Goal: Information Seeking & Learning: Learn about a topic

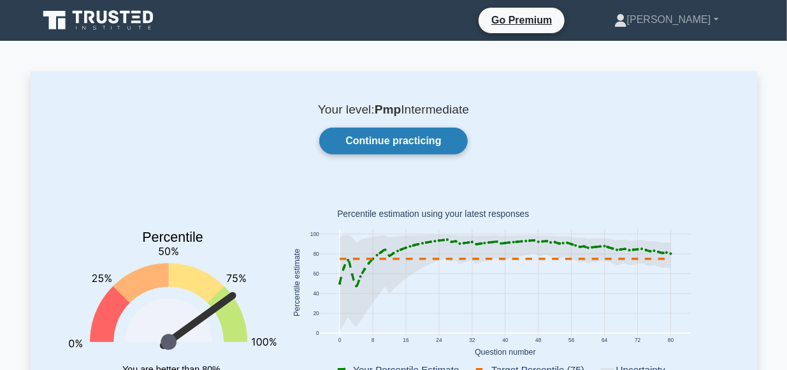
click at [370, 141] on link "Continue practicing" at bounding box center [393, 140] width 148 height 27
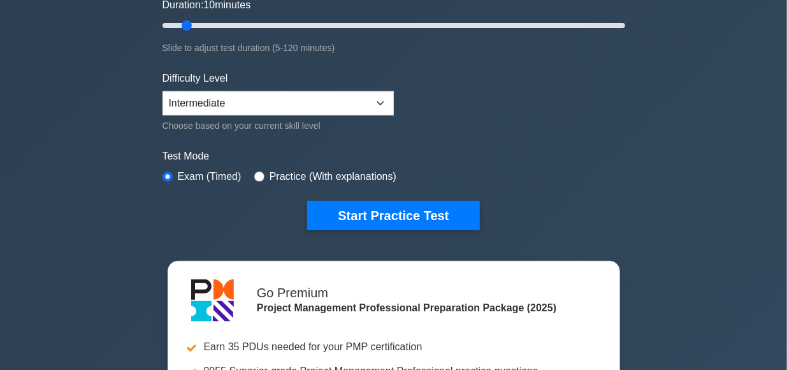
scroll to position [248, 0]
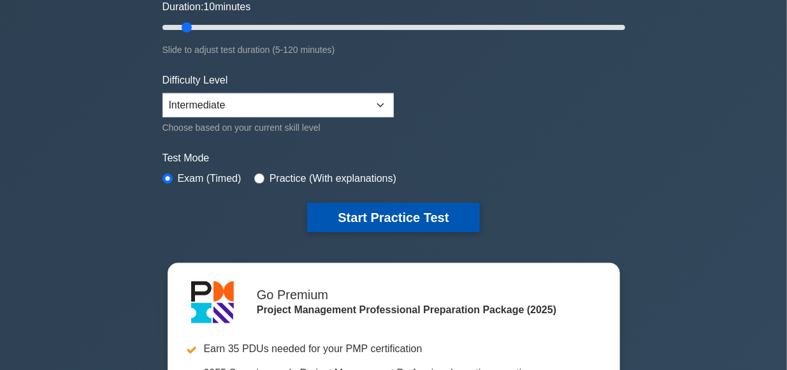
click at [399, 219] on button "Start Practice Test" at bounding box center [393, 217] width 172 height 29
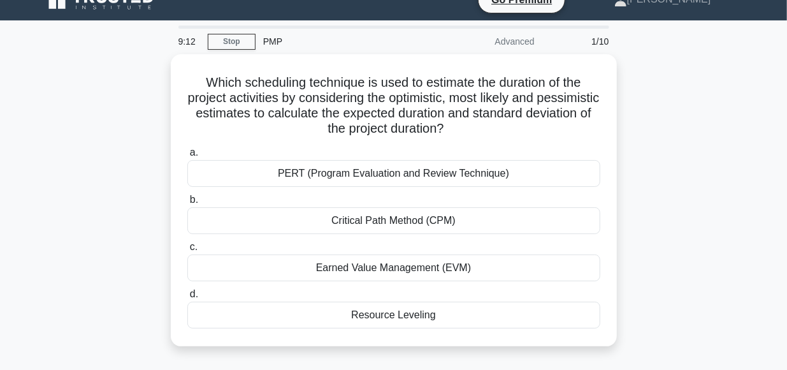
scroll to position [20, 0]
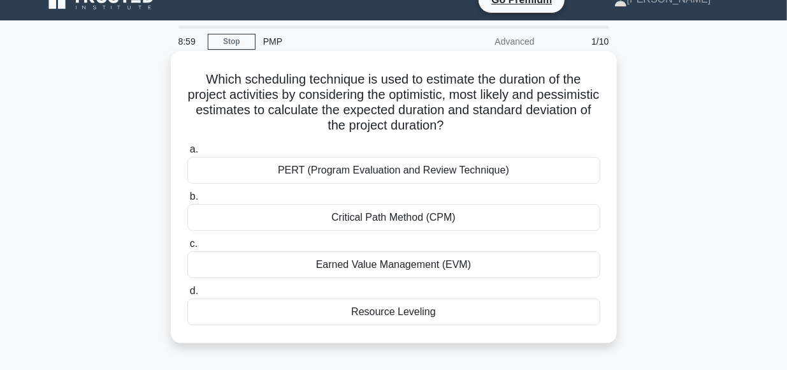
click at [430, 171] on div "PERT (Program Evaluation and Review Technique)" at bounding box center [393, 170] width 413 height 27
click at [187, 154] on input "a. PERT (Program Evaluation and Review Technique)" at bounding box center [187, 149] width 0 height 8
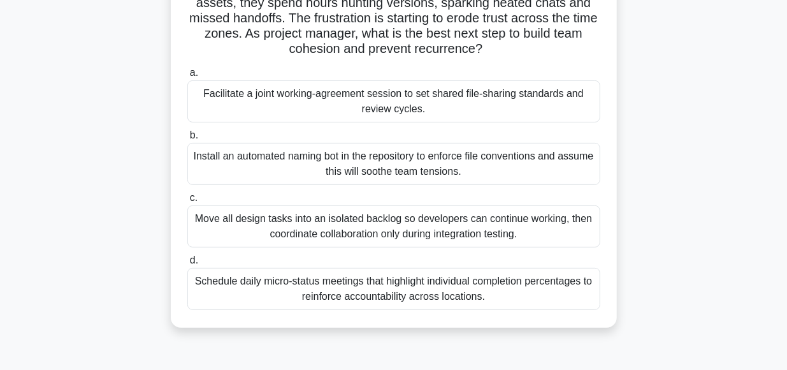
scroll to position [132, 0]
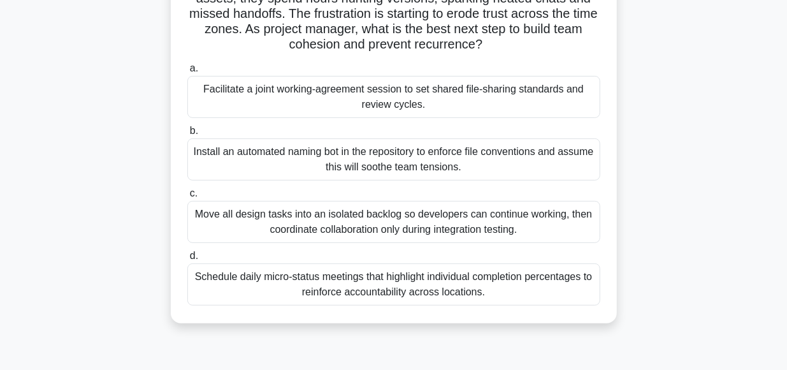
click at [383, 94] on div "Facilitate a joint working-agreement session to set shared file-sharing standar…" at bounding box center [393, 97] width 413 height 42
click at [187, 73] on input "a. Facilitate a joint working-agreement session to set shared file-sharing stan…" at bounding box center [187, 68] width 0 height 8
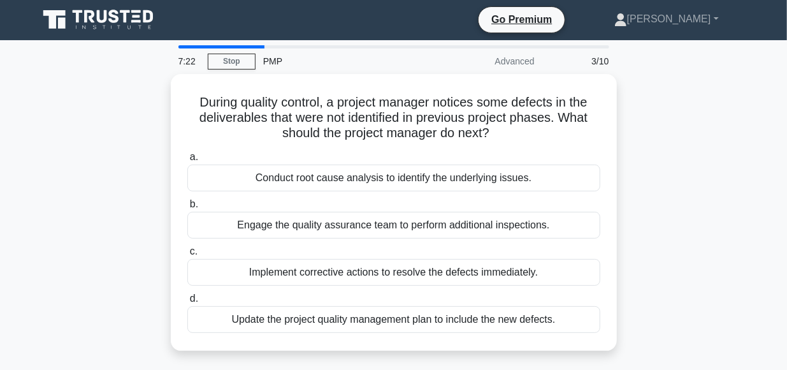
scroll to position [0, 0]
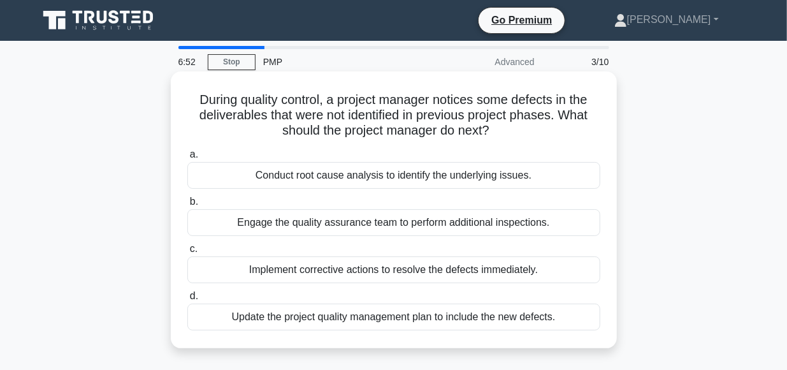
click at [322, 174] on div "Conduct root cause analysis to identify the underlying issues." at bounding box center [393, 175] width 413 height 27
click at [187, 159] on input "a. Conduct root cause analysis to identify the underlying issues." at bounding box center [187, 154] width 0 height 8
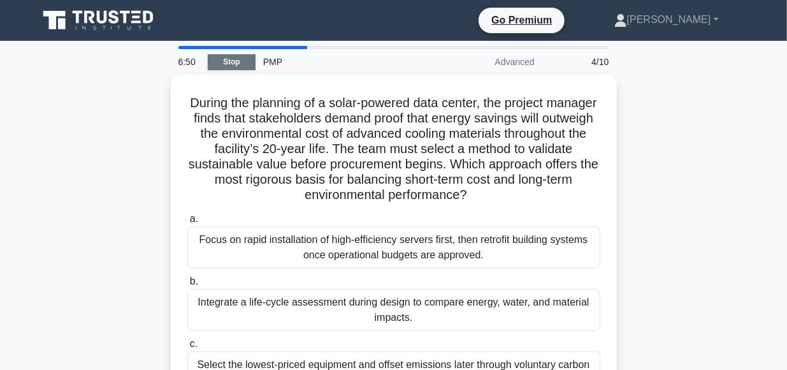
click at [226, 65] on link "Stop" at bounding box center [232, 62] width 48 height 16
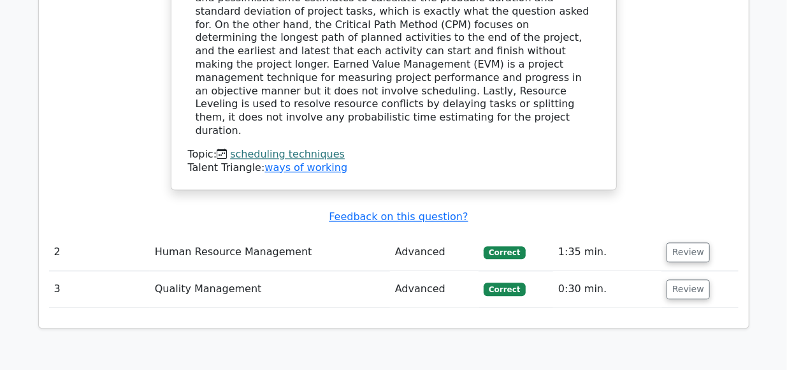
scroll to position [1393, 0]
click at [685, 242] on button "Review" at bounding box center [687, 252] width 43 height 20
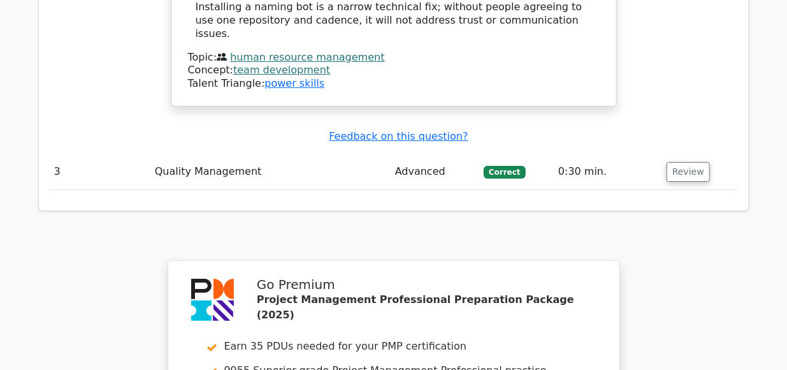
scroll to position [2237, 0]
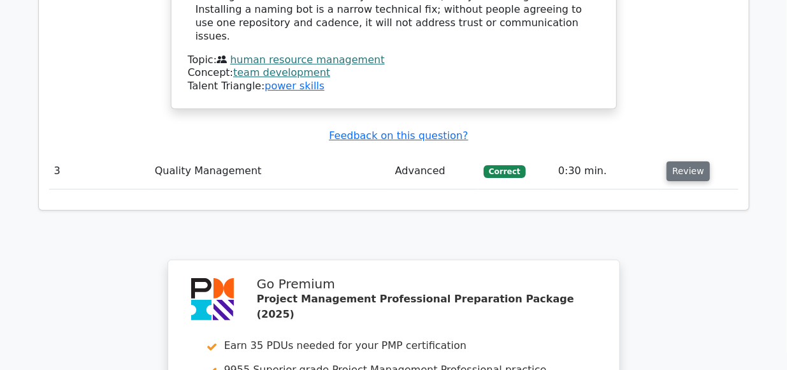
click at [682, 161] on button "Review" at bounding box center [687, 171] width 43 height 20
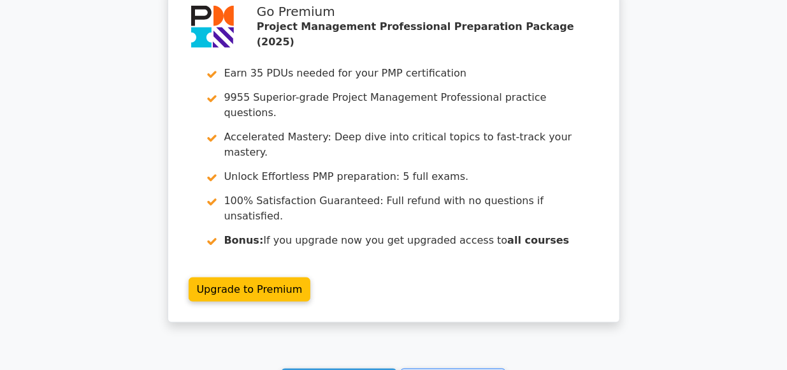
scroll to position [3071, 0]
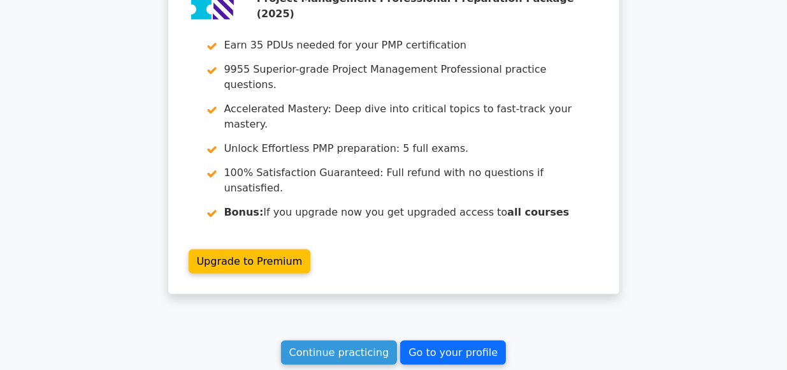
click at [434, 340] on link "Go to your profile" at bounding box center [453, 352] width 106 height 24
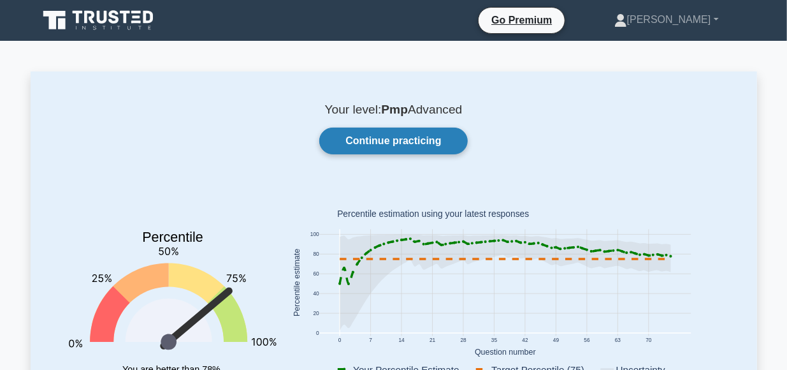
click at [398, 138] on link "Continue practicing" at bounding box center [393, 140] width 148 height 27
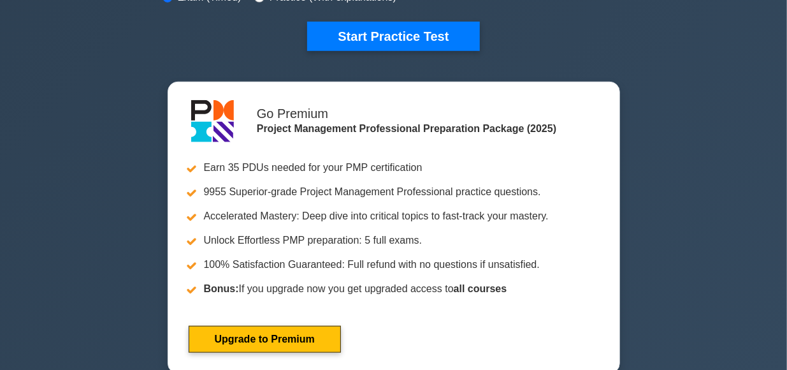
scroll to position [431, 0]
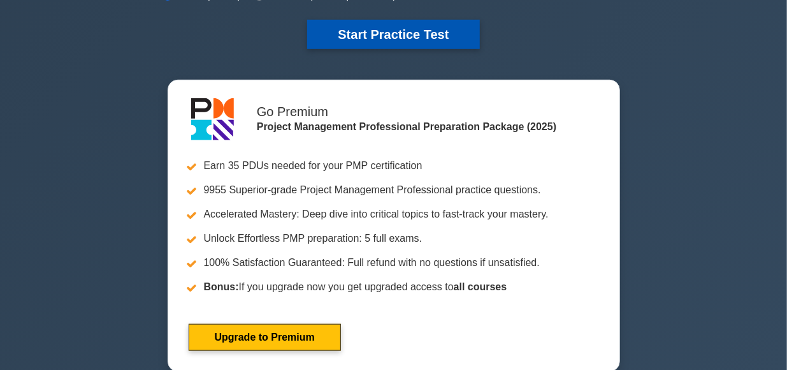
click at [418, 30] on button "Start Practice Test" at bounding box center [393, 34] width 172 height 29
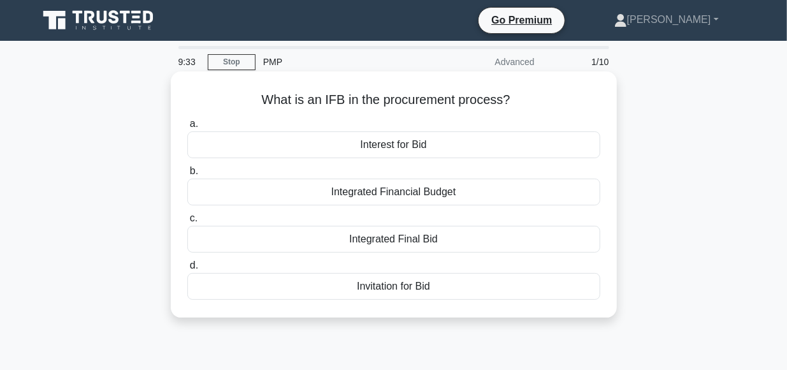
click at [413, 285] on div "Invitation for Bid" at bounding box center [393, 286] width 413 height 27
click at [187, 269] on input "d. Invitation for Bid" at bounding box center [187, 265] width 0 height 8
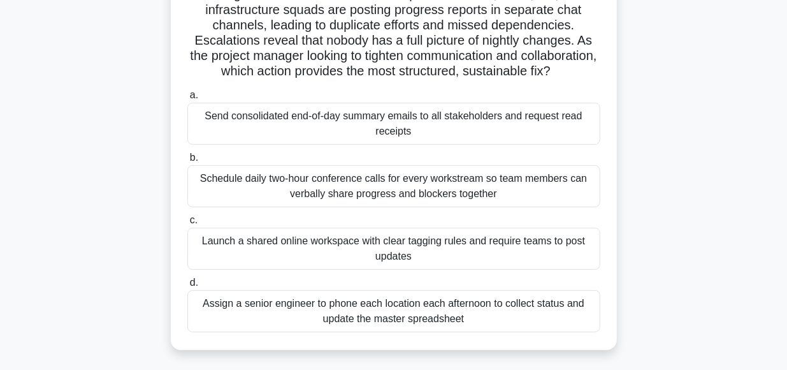
scroll to position [108, 0]
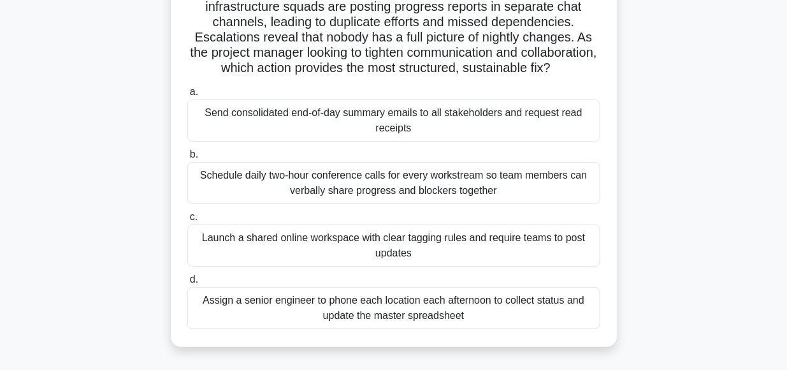
click at [312, 238] on div "Launch a shared online workspace with clear tagging rules and require teams to …" at bounding box center [393, 245] width 413 height 42
click at [187, 221] on input "c. Launch a shared online workspace with clear tagging rules and require teams …" at bounding box center [187, 217] width 0 height 8
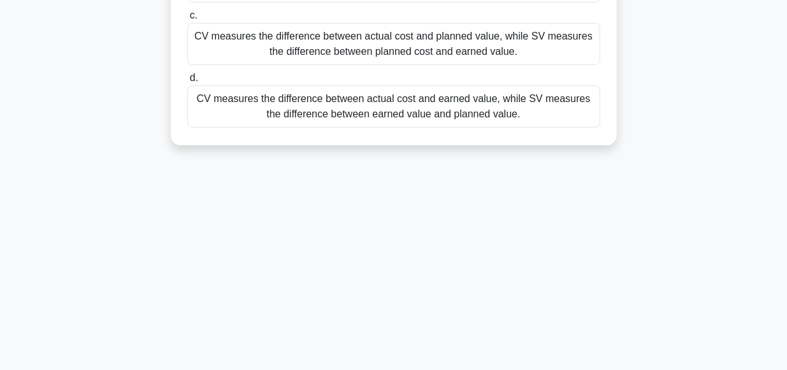
scroll to position [252, 0]
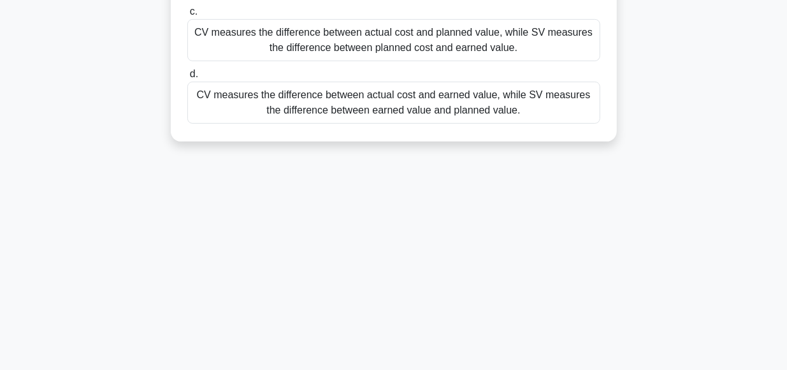
click at [398, 103] on div "CV measures the difference between actual cost and earned value, while SV measu…" at bounding box center [393, 103] width 413 height 42
click at [187, 78] on input "d. CV measures the difference between actual cost and earned value, while SV me…" at bounding box center [187, 74] width 0 height 8
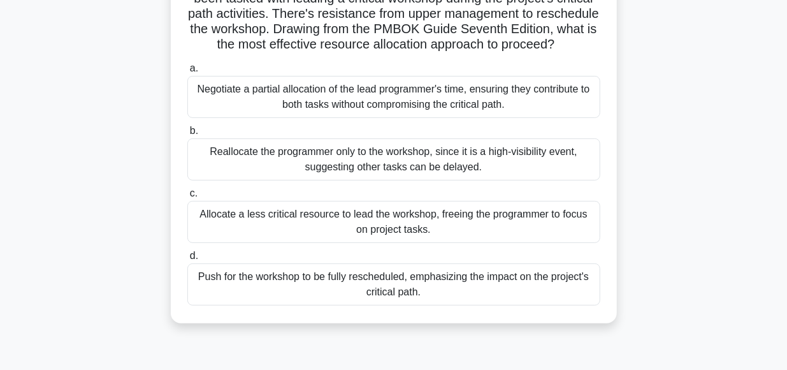
scroll to position [136, 0]
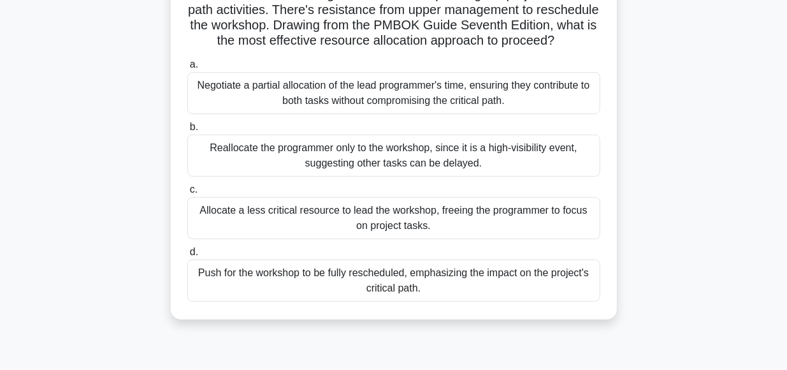
click at [276, 272] on div "Push for the workshop to be fully rescheduled, emphasizing the impact on the pr…" at bounding box center [393, 280] width 413 height 42
click at [187, 256] on input "d. Push for the workshop to be fully rescheduled, emphasizing the impact on the…" at bounding box center [187, 252] width 0 height 8
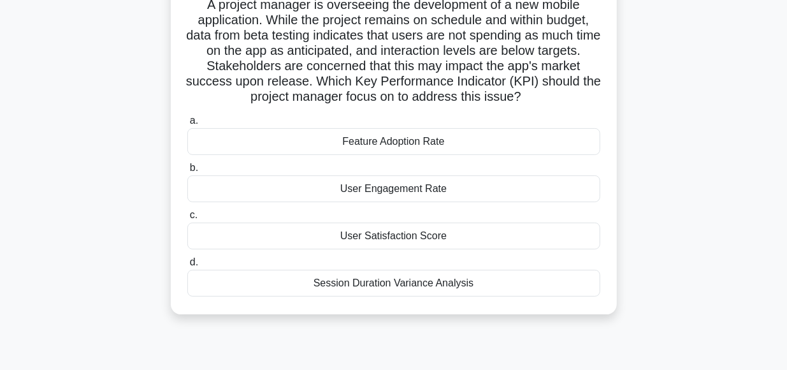
scroll to position [99, 0]
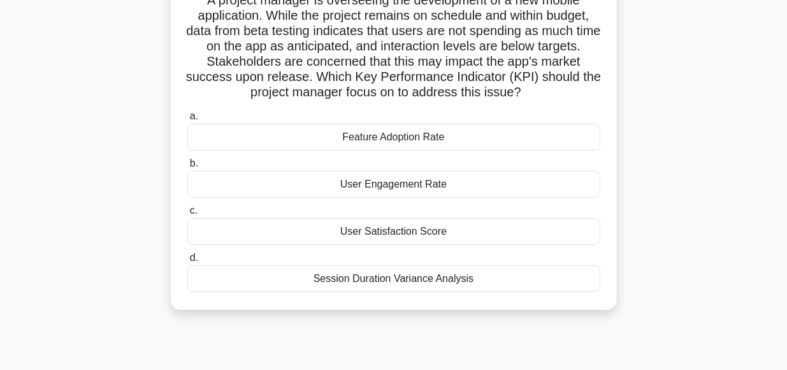
click at [391, 190] on div "User Engagement Rate" at bounding box center [393, 184] width 413 height 27
click at [187, 168] on input "b. User Engagement Rate" at bounding box center [187, 163] width 0 height 8
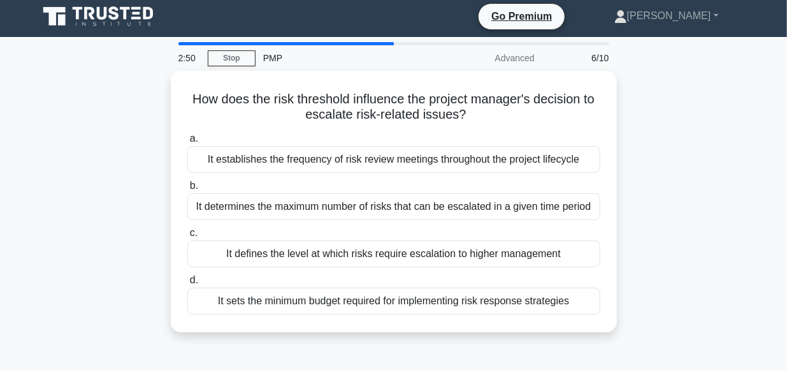
scroll to position [0, 0]
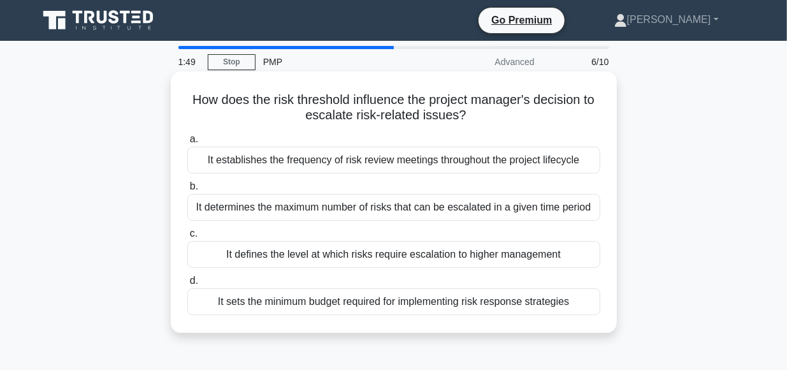
click at [433, 208] on div "It determines the maximum number of risks that can be escalated in a given time…" at bounding box center [393, 207] width 413 height 27
click at [187, 190] on input "b. It determines the maximum number of risks that can be escalated in a given t…" at bounding box center [187, 186] width 0 height 8
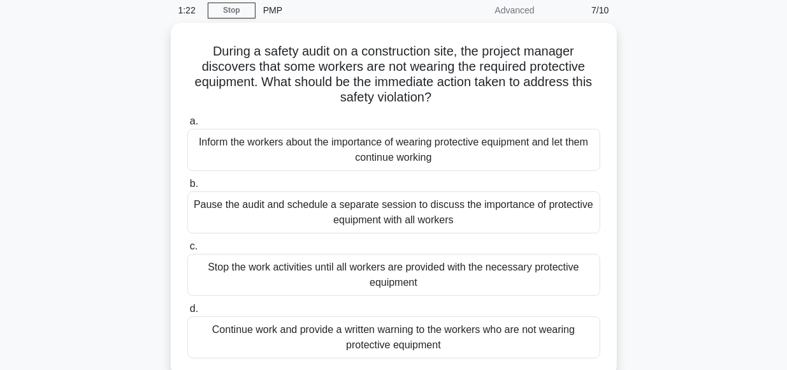
scroll to position [51, 0]
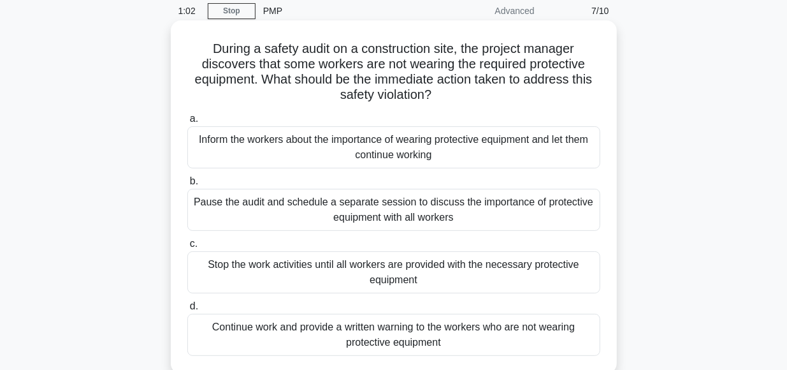
click at [364, 268] on div "Stop the work activities until all workers are provided with the necessary prot…" at bounding box center [393, 272] width 413 height 42
click at [187, 248] on input "c. Stop the work activities until all workers are provided with the necessary p…" at bounding box center [187, 244] width 0 height 8
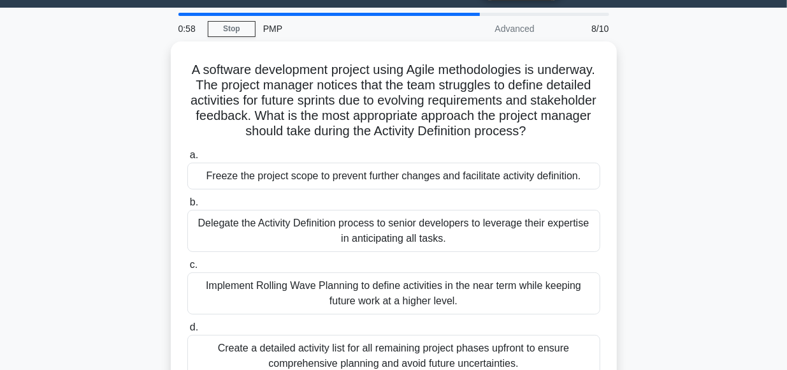
scroll to position [33, 0]
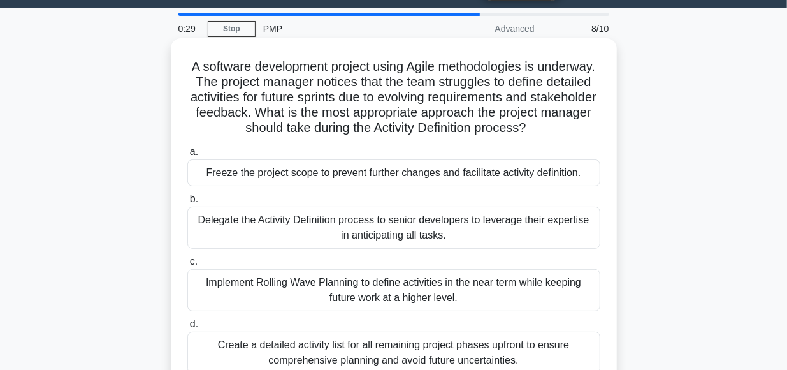
click at [348, 294] on div "Implement Rolling Wave Planning to define activities in the near term while kee…" at bounding box center [393, 290] width 413 height 42
click at [187, 266] on input "c. Implement Rolling Wave Planning to define activities in the near term while …" at bounding box center [187, 261] width 0 height 8
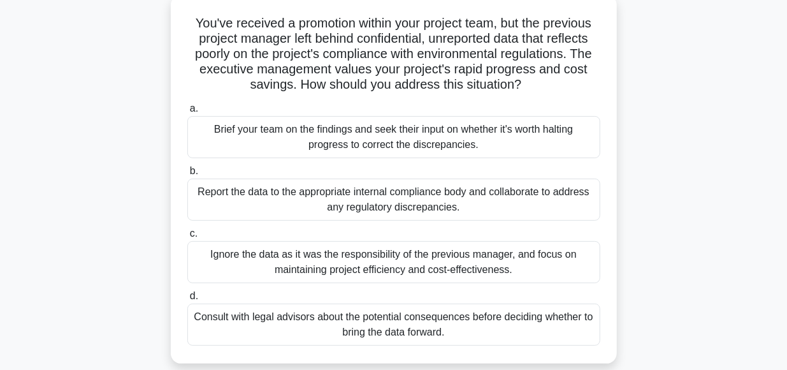
scroll to position [78, 0]
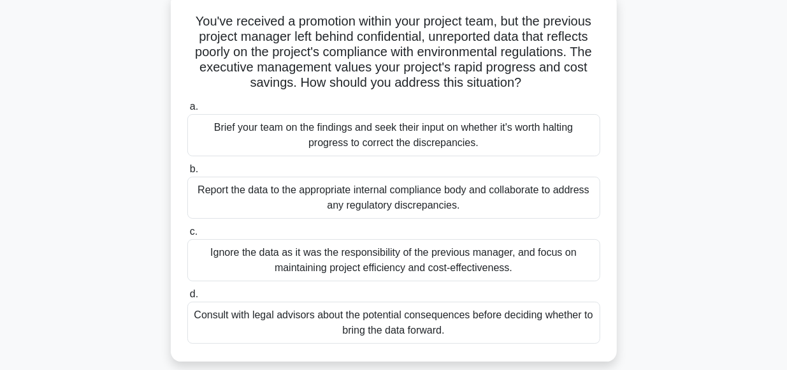
click at [364, 322] on div "Consult with legal advisors about the potential consequences before deciding wh…" at bounding box center [393, 322] width 413 height 42
click at [187, 298] on input "d. Consult with legal advisors about the potential consequences before deciding…" at bounding box center [187, 294] width 0 height 8
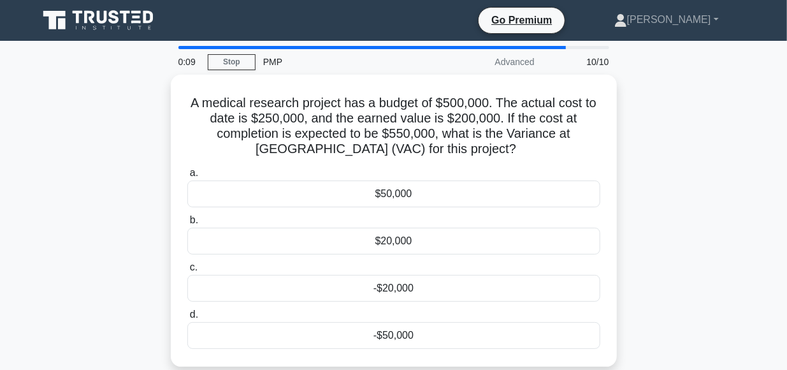
scroll to position [0, 0]
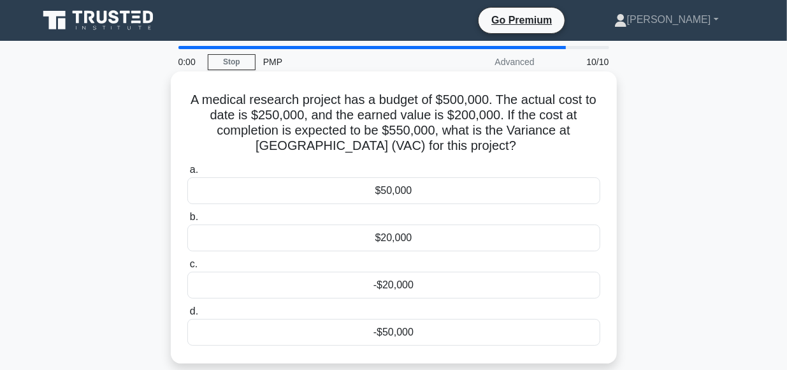
click at [369, 288] on div "-$20,000" at bounding box center [393, 284] width 413 height 27
click at [187, 268] on input "c. -$20,000" at bounding box center [187, 264] width 0 height 8
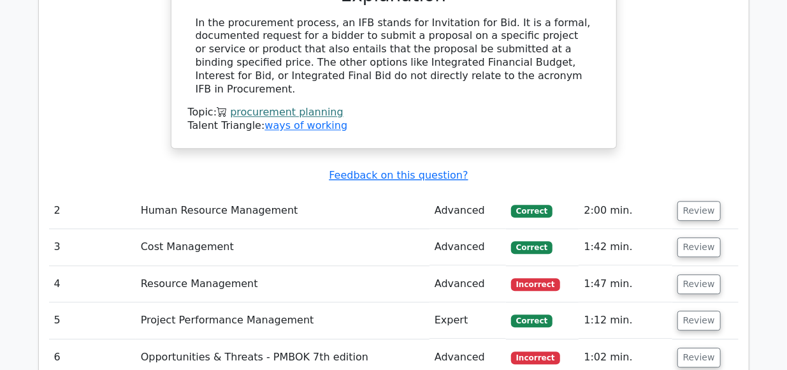
scroll to position [1487, 0]
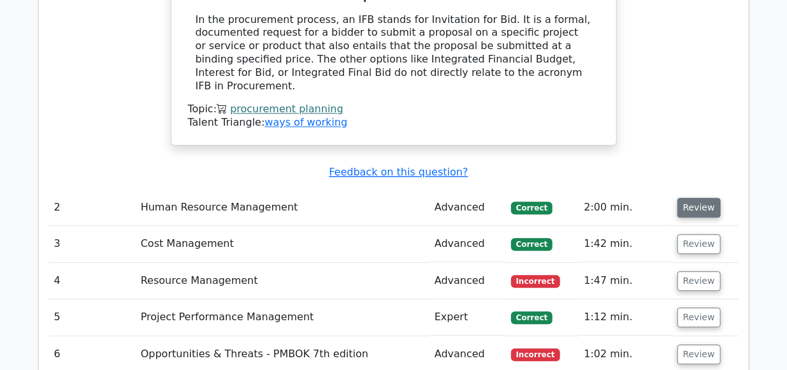
click at [697, 198] on button "Review" at bounding box center [698, 208] width 43 height 20
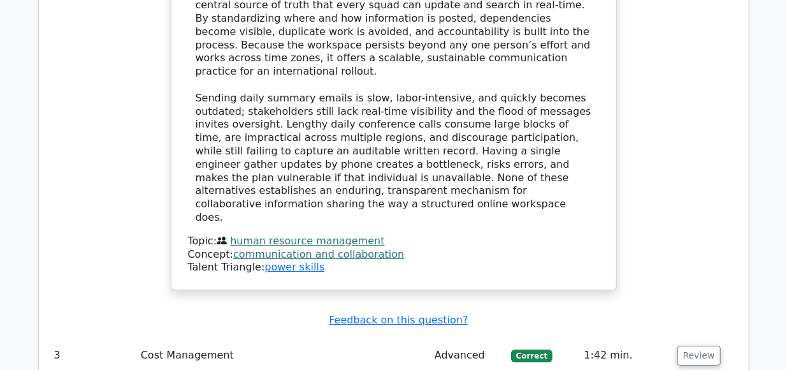
scroll to position [2165, 0]
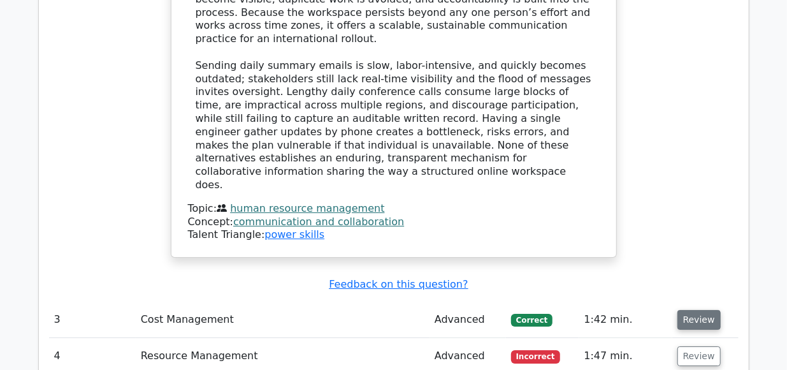
click at [687, 310] on button "Review" at bounding box center [698, 320] width 43 height 20
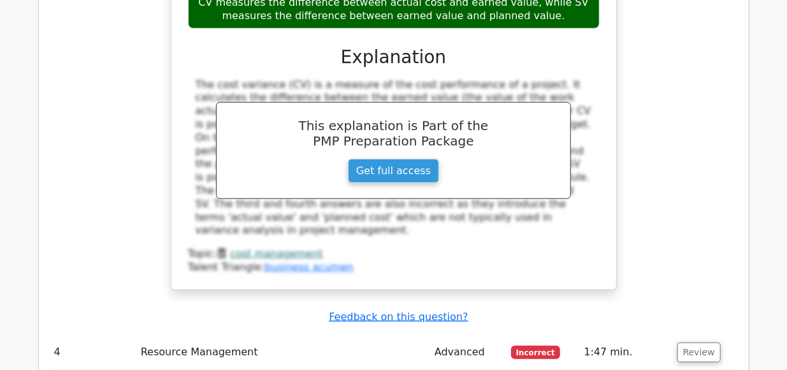
scroll to position [2755, 0]
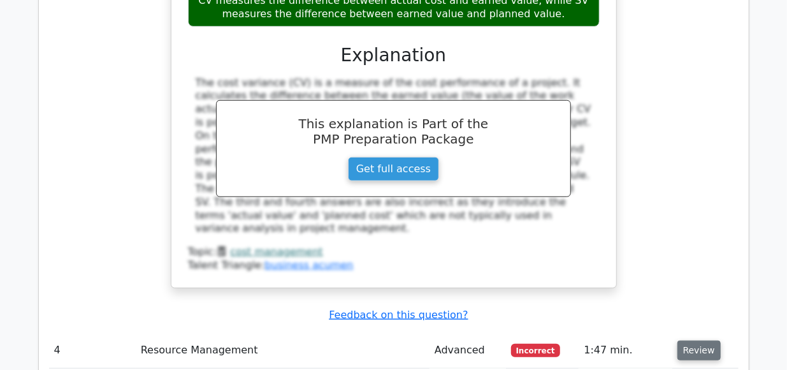
click at [691, 340] on button "Review" at bounding box center [698, 350] width 43 height 20
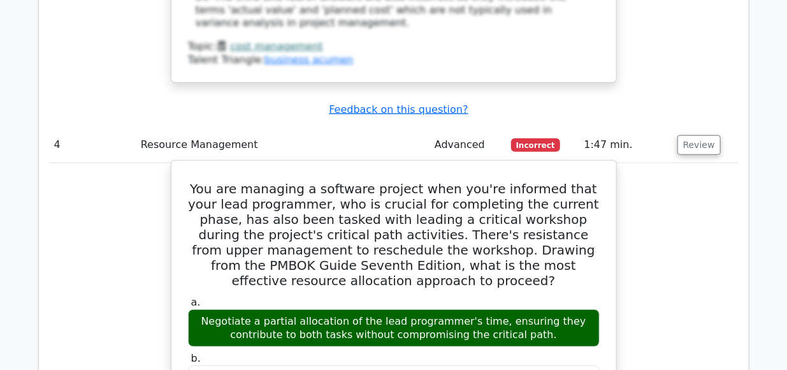
scroll to position [2953, 0]
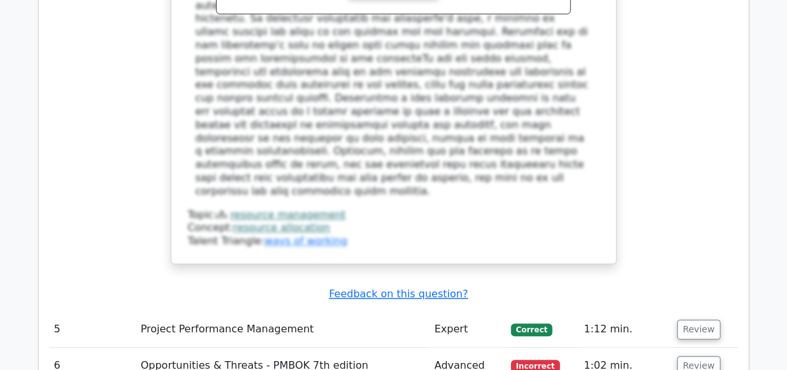
scroll to position [3633, 0]
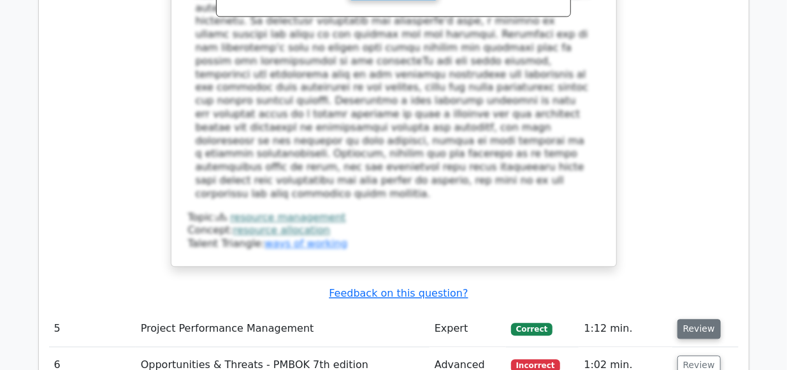
click at [693, 319] on button "Review" at bounding box center [698, 329] width 43 height 20
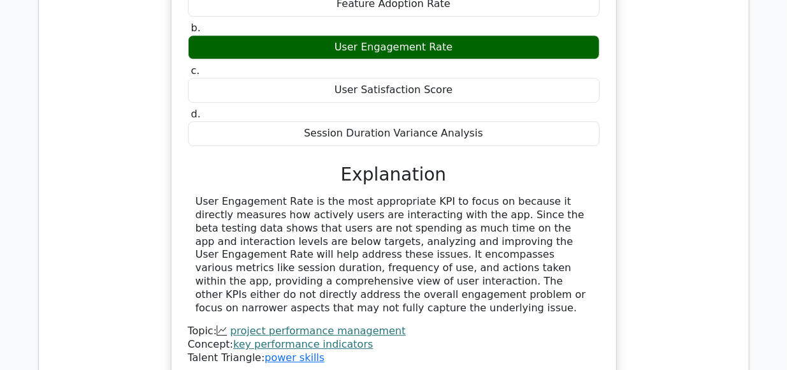
scroll to position [4150, 0]
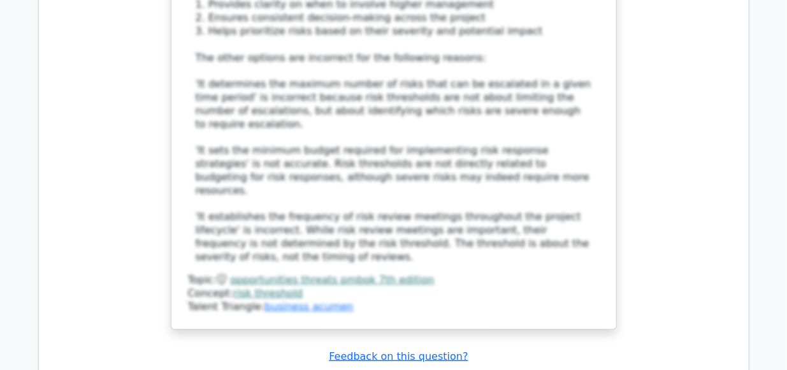
scroll to position [5060, 0]
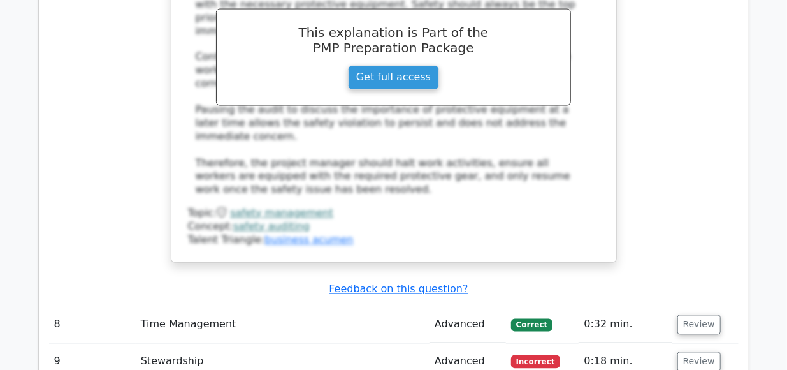
scroll to position [5850, 0]
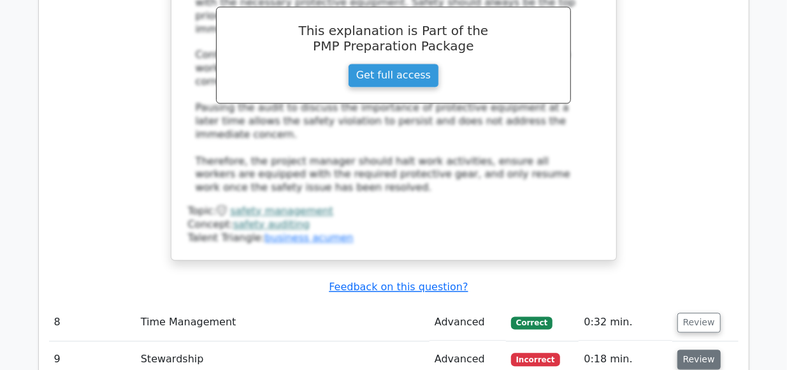
click at [692, 349] on button "Review" at bounding box center [698, 359] width 43 height 20
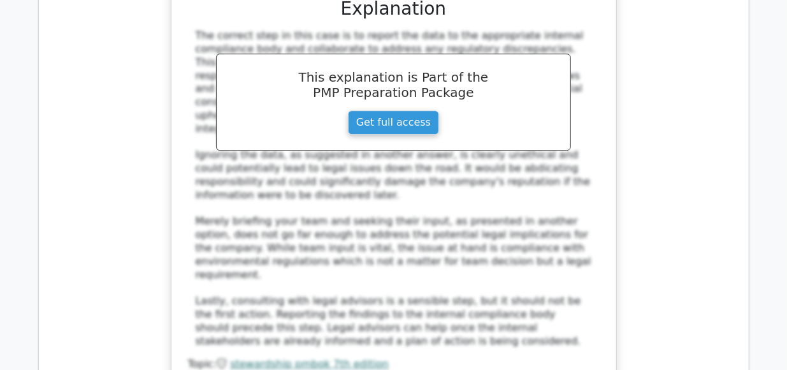
scroll to position [6588, 0]
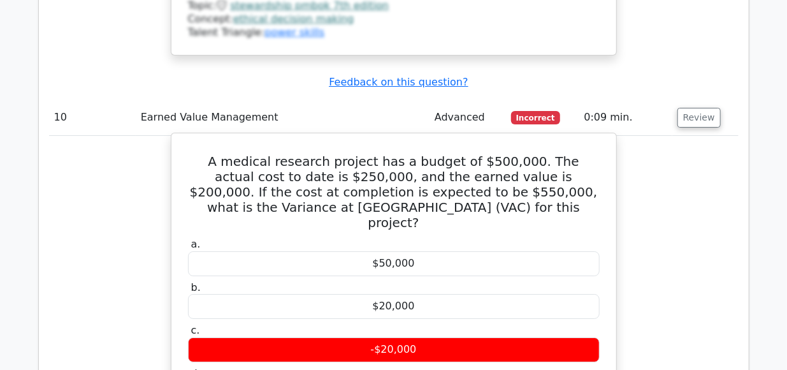
scroll to position [6946, 0]
